Goal: Task Accomplishment & Management: Use online tool/utility

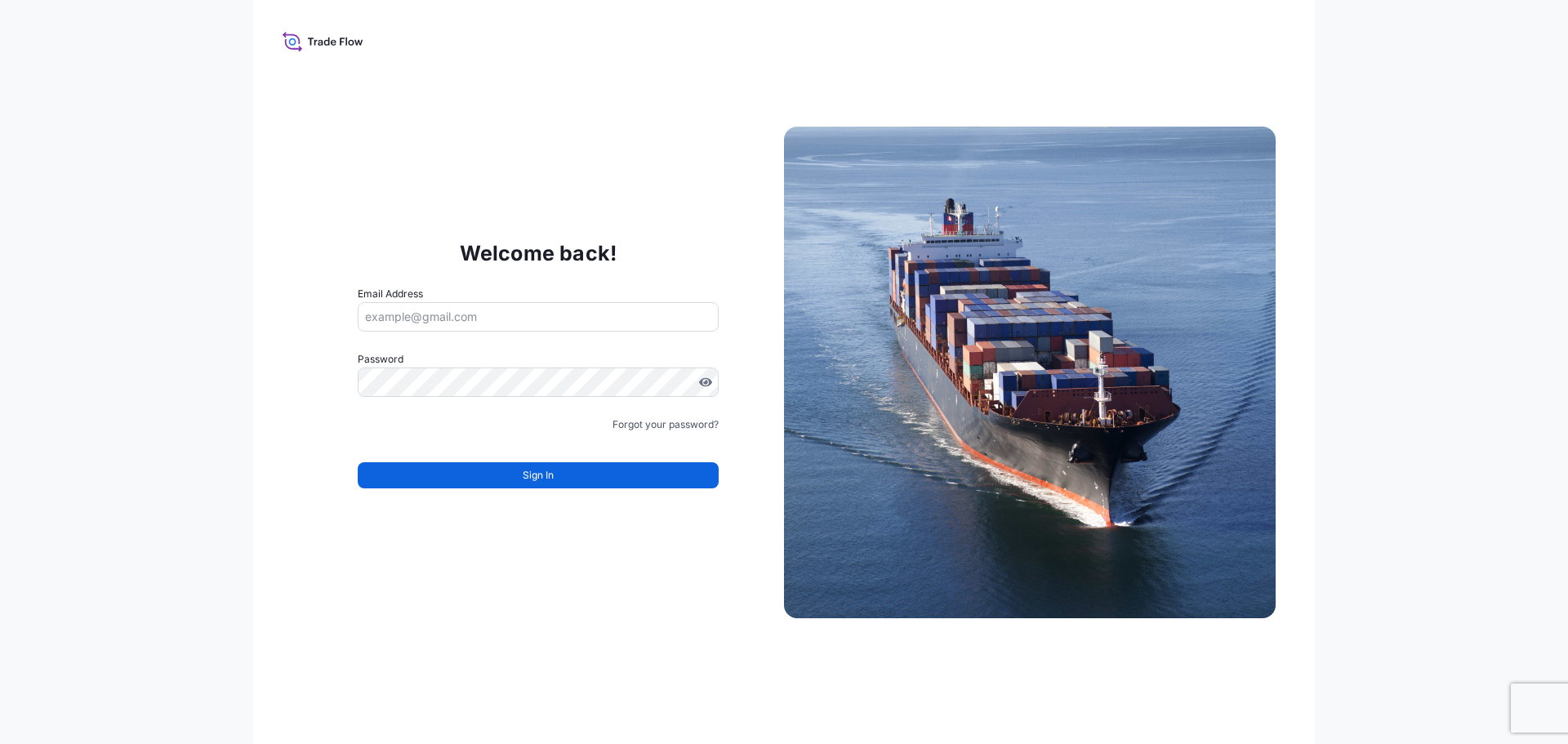
click at [405, 335] on form "Email Address Password Must include: Upper & lower case letters Symbols (!@#$) …" at bounding box center [537, 397] width 361 height 222
click at [419, 314] on input "Email Address" at bounding box center [537, 316] width 361 height 29
type input "werner.zoch@bdpint.com"
click at [490, 365] on div "Password Must include: Upper & lower case letters Symbols (!@#$) A number At le…" at bounding box center [537, 374] width 361 height 46
click at [449, 211] on div "Welcome back! Email Address werner.zoch@bdpint.com Password Must include: Upper…" at bounding box center [537, 373] width 492 height 337
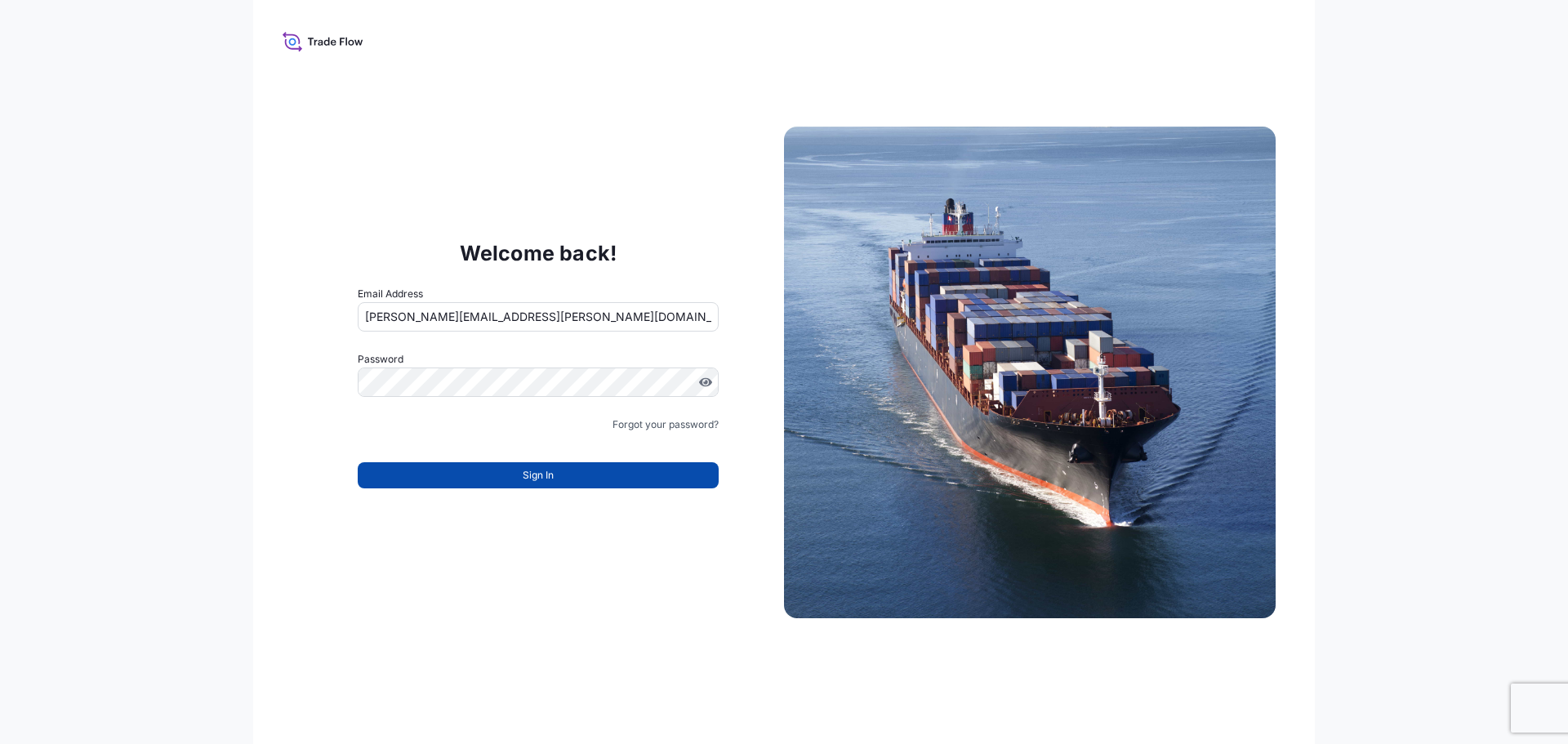
click at [507, 461] on div "Sign In" at bounding box center [537, 470] width 361 height 36
click at [509, 466] on button "Sign In" at bounding box center [537, 475] width 361 height 26
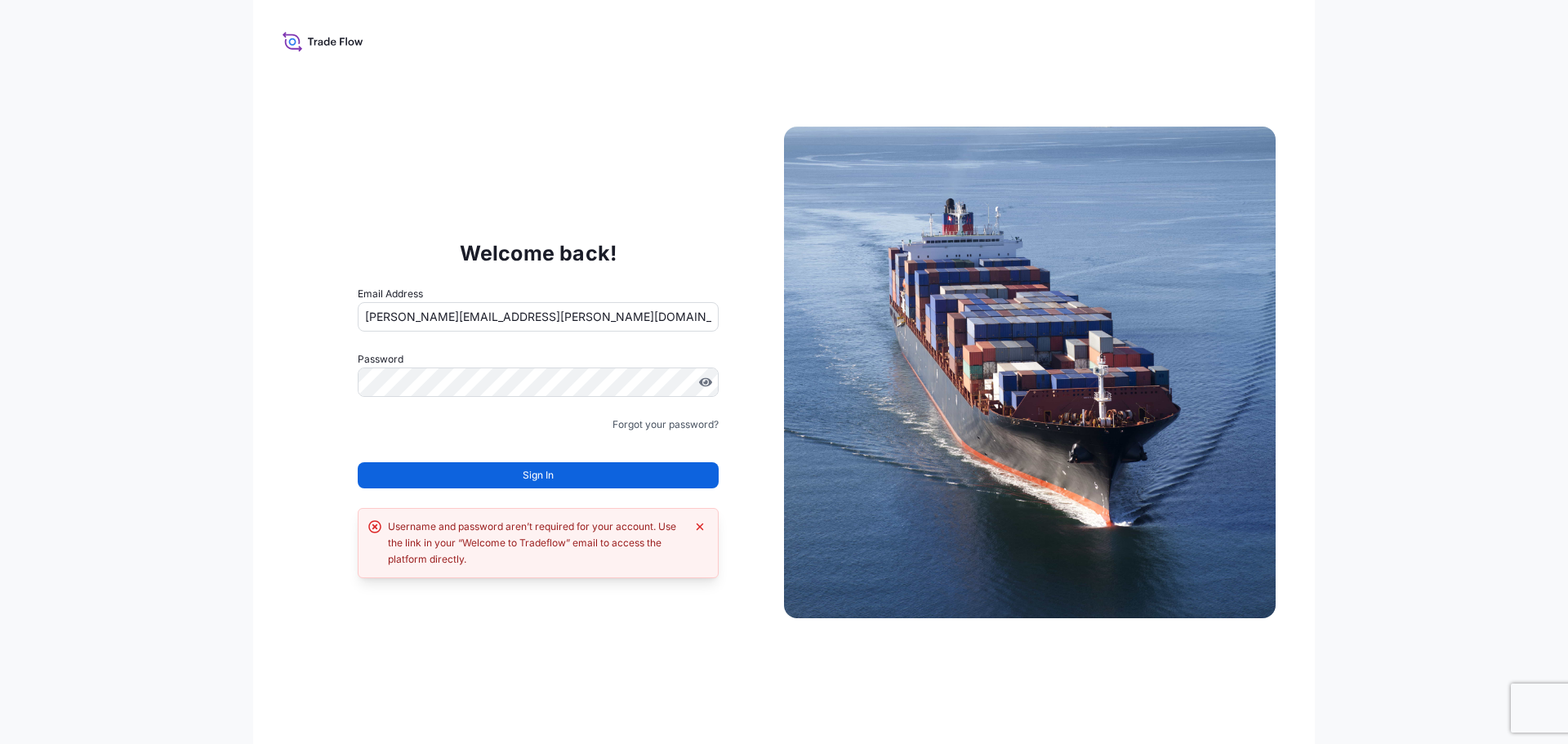
click at [509, 469] on button "Sign In" at bounding box center [537, 475] width 361 height 26
click at [509, 463] on button "Sign In" at bounding box center [537, 475] width 361 height 26
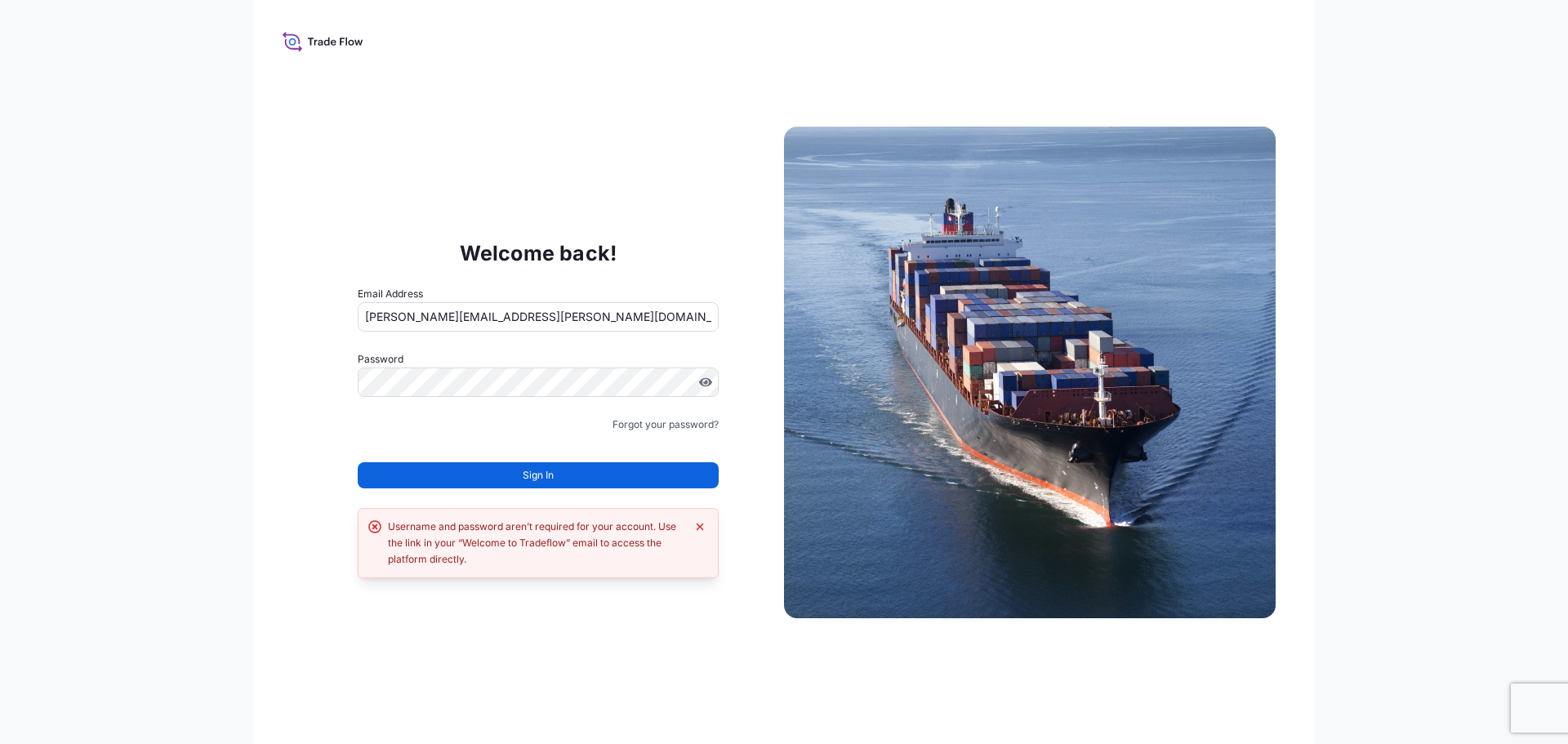
click at [509, 463] on button "Sign In" at bounding box center [537, 475] width 361 height 26
drag, startPoint x: 509, startPoint y: 474, endPoint x: 538, endPoint y: 447, distance: 39.6
click at [538, 447] on form "Email Address werner.zoch@bdpint.com Password Must include: Upper & lower case …" at bounding box center [537, 397] width 361 height 222
click at [538, 433] on form "Email Address werner.zoch@bdpint.com Password Must include: Upper & lower case …" at bounding box center [537, 397] width 361 height 222
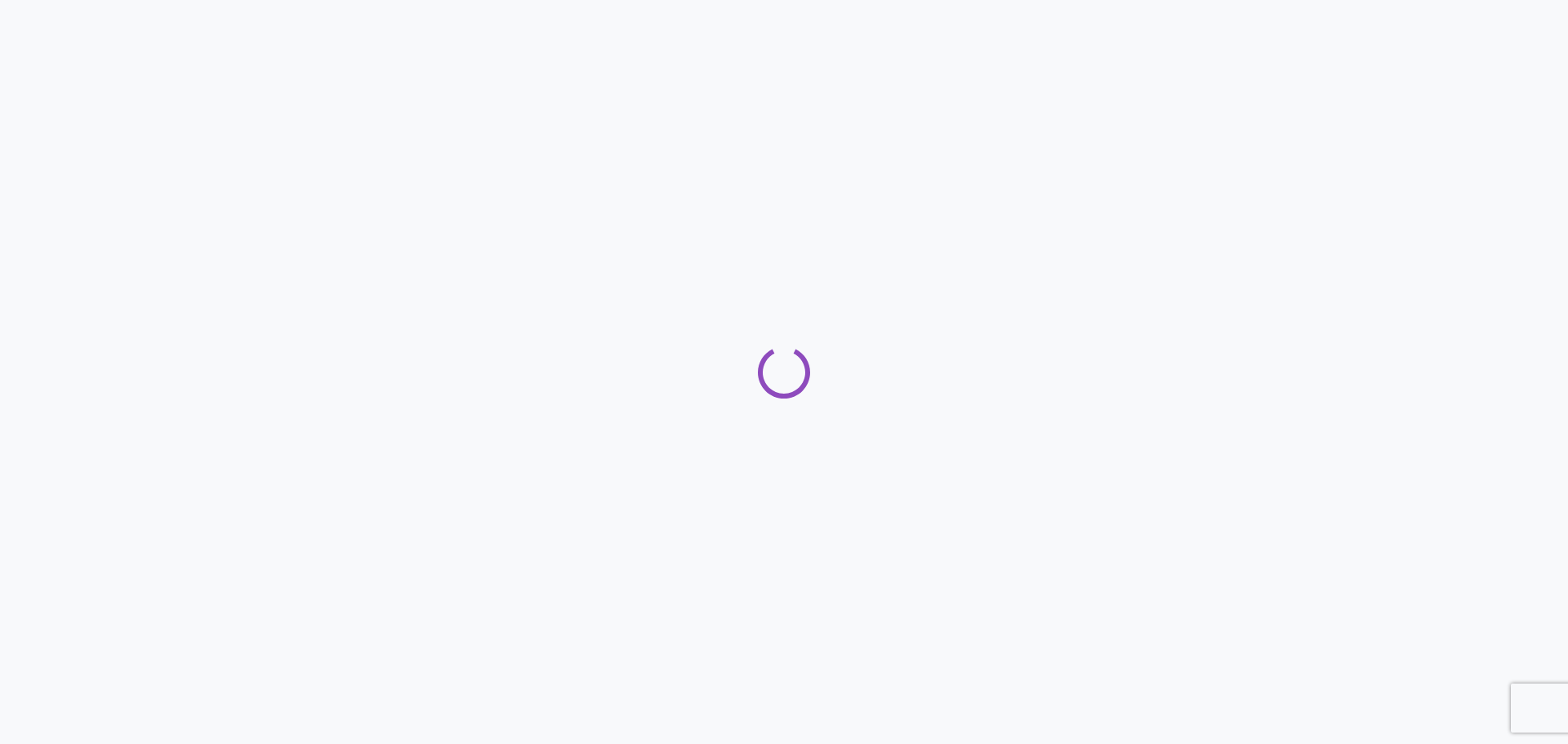
click at [399, 278] on div at bounding box center [784, 372] width 1568 height 744
click at [489, 309] on div at bounding box center [784, 372] width 1568 height 744
click at [623, 116] on div at bounding box center [784, 372] width 1568 height 744
